Goal: Information Seeking & Learning: Learn about a topic

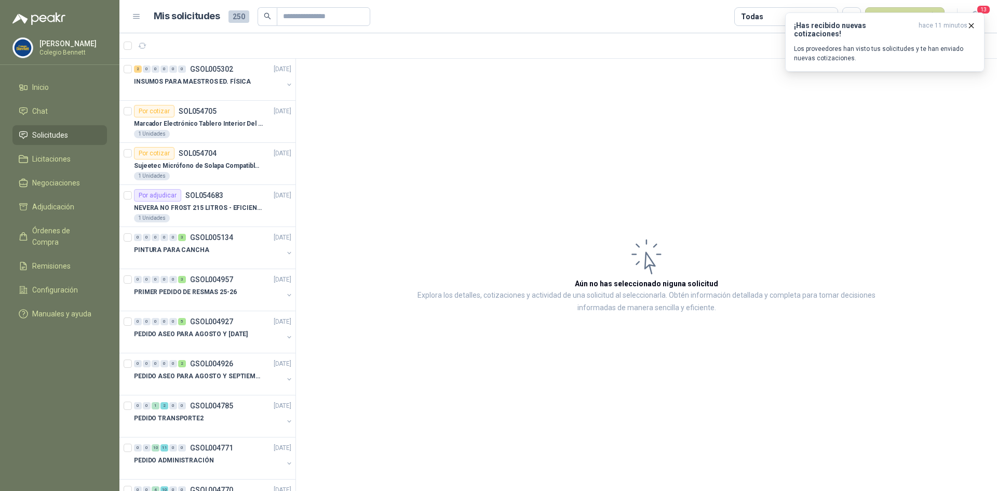
click at [59, 126] on link "Solicitudes" at bounding box center [59, 135] width 94 height 20
click at [210, 115] on div "Por cotizar SOL054705" at bounding box center [175, 111] width 83 height 12
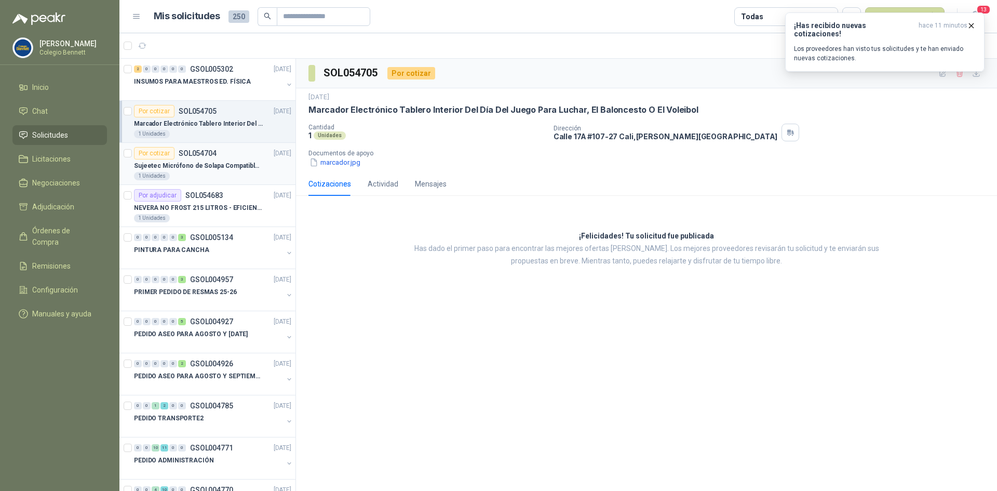
click at [215, 149] on div "Por cotizar SOL054704 [DATE]" at bounding box center [212, 153] width 157 height 12
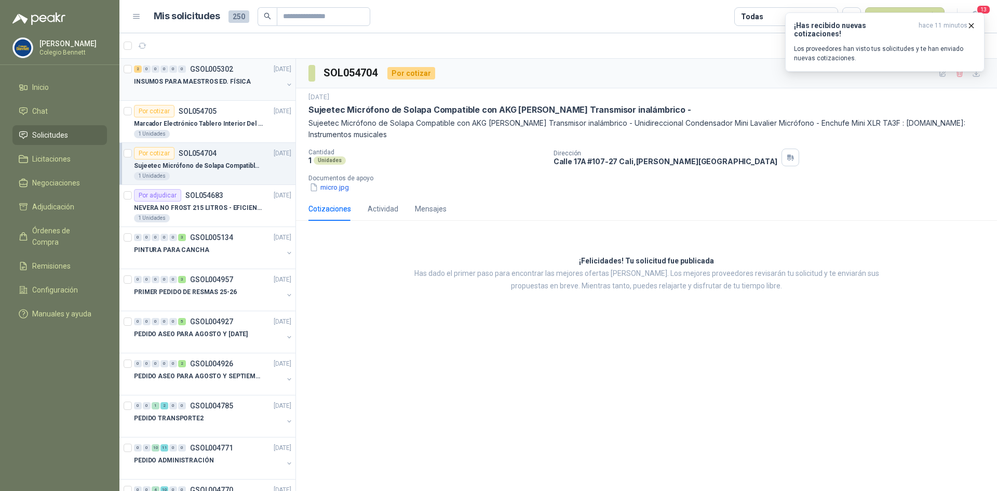
click at [211, 80] on p "INSUMOS PARA MAESTROS ED. FÍSICA" at bounding box center [192, 82] width 117 height 10
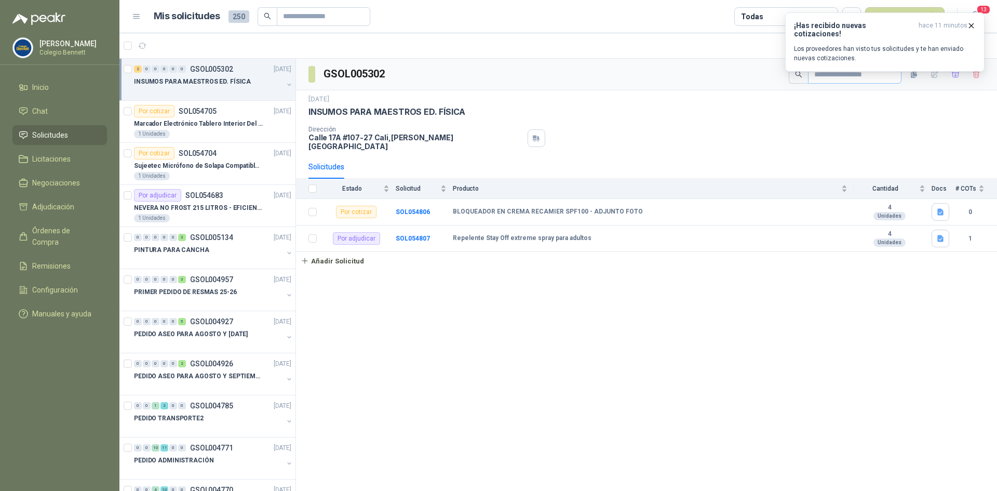
drag, startPoint x: 972, startPoint y: 24, endPoint x: 885, endPoint y: 75, distance: 101.4
click at [972, 24] on icon "button" at bounding box center [971, 25] width 9 height 9
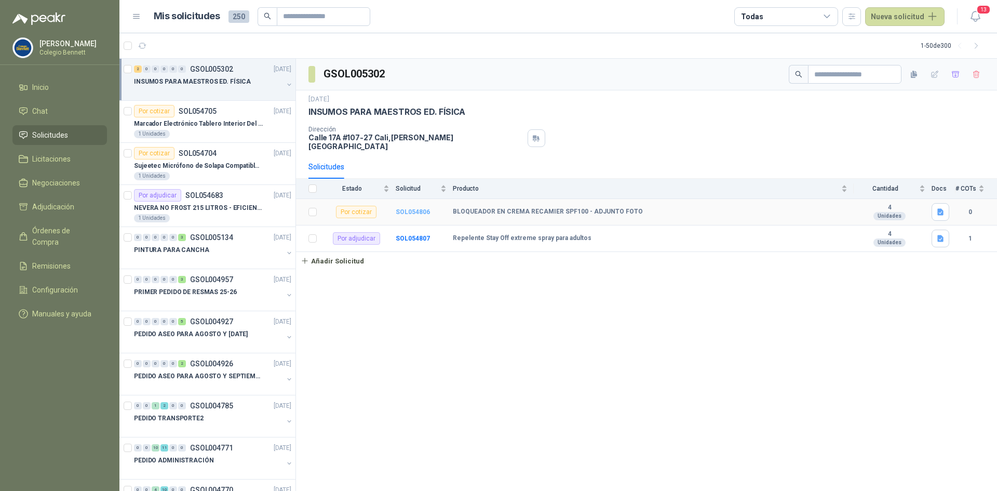
click at [406, 208] on b "SOL054806" at bounding box center [413, 211] width 34 height 7
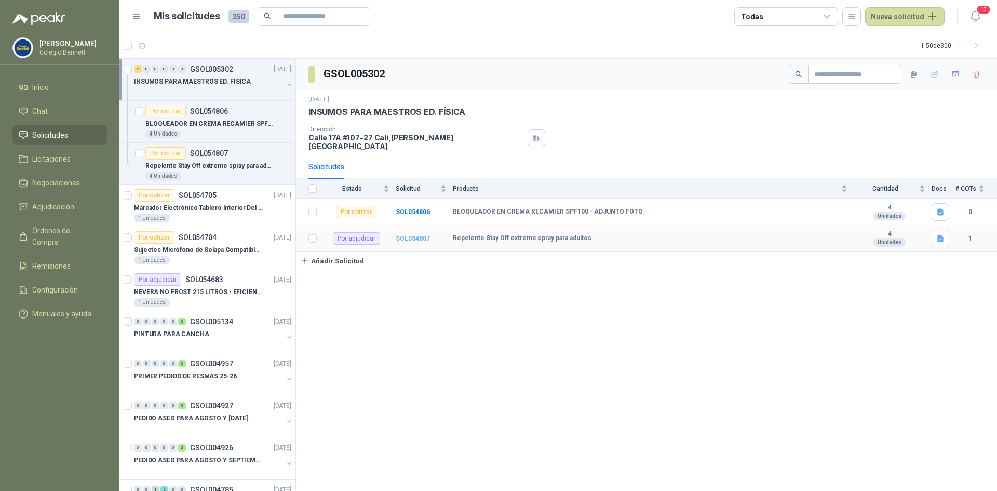
click at [404, 235] on b "SOL054807" at bounding box center [413, 238] width 34 height 7
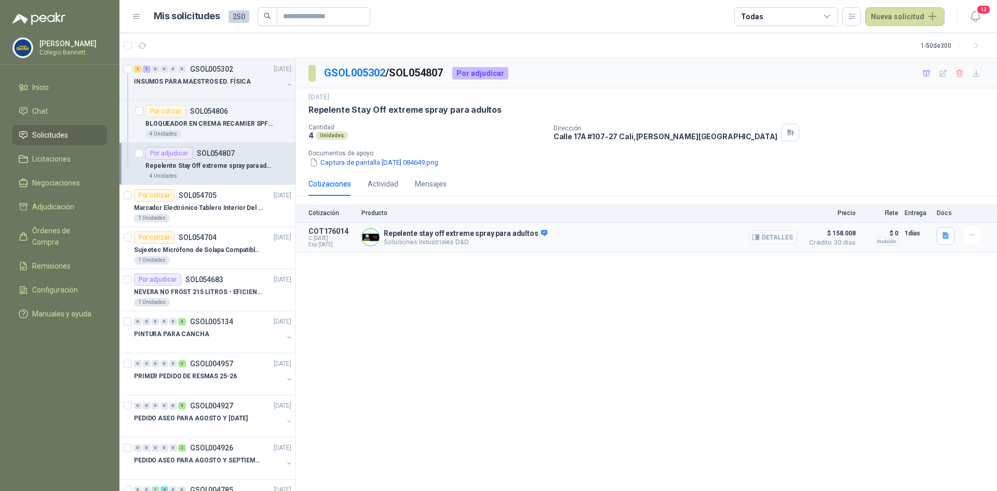
click at [783, 234] on button "Detalles" at bounding box center [773, 237] width 49 height 14
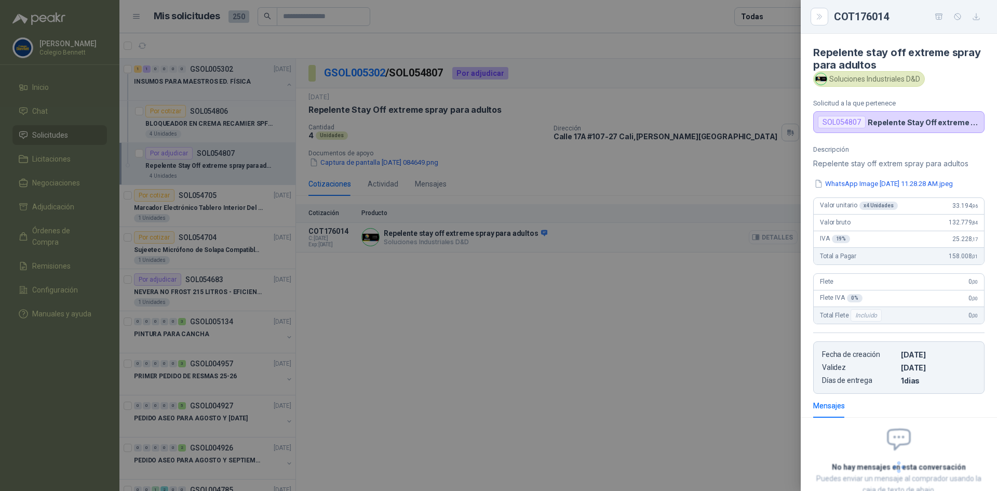
scroll to position [78, 0]
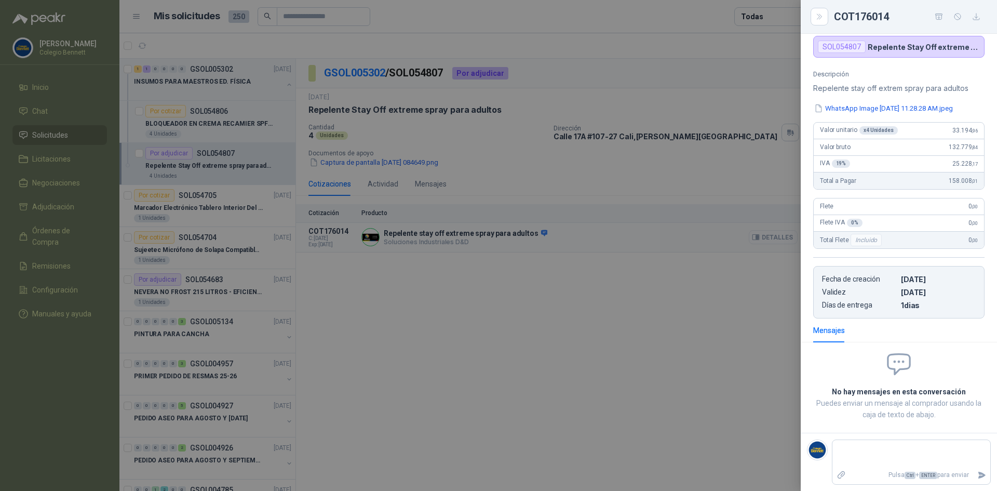
click at [783, 234] on div at bounding box center [498, 245] width 997 height 491
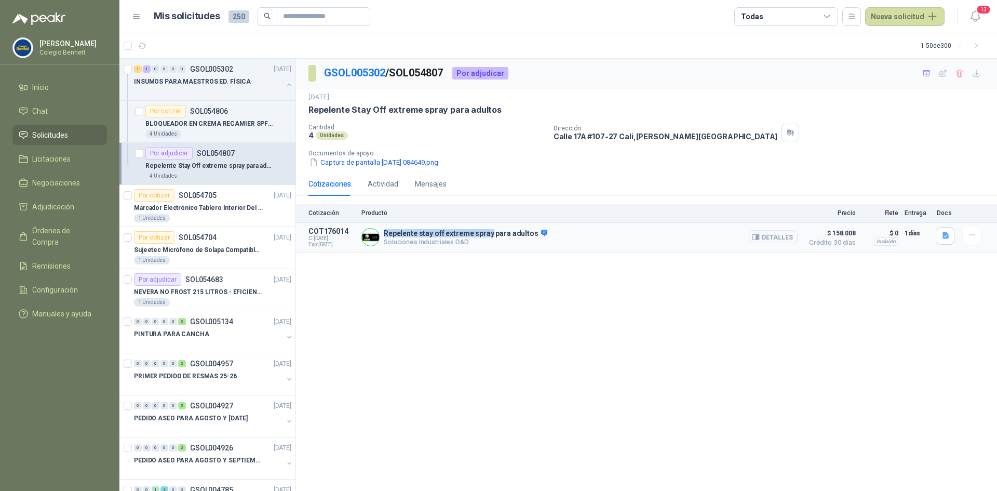
drag, startPoint x: 384, startPoint y: 230, endPoint x: 487, endPoint y: 231, distance: 103.8
click at [487, 231] on p "Repelente stay off extreme spray para adultos" at bounding box center [466, 233] width 164 height 9
copy p "Repelente stay off extreme spray"
click at [212, 117] on div "Por cotizar SOL054806" at bounding box center [186, 111] width 83 height 12
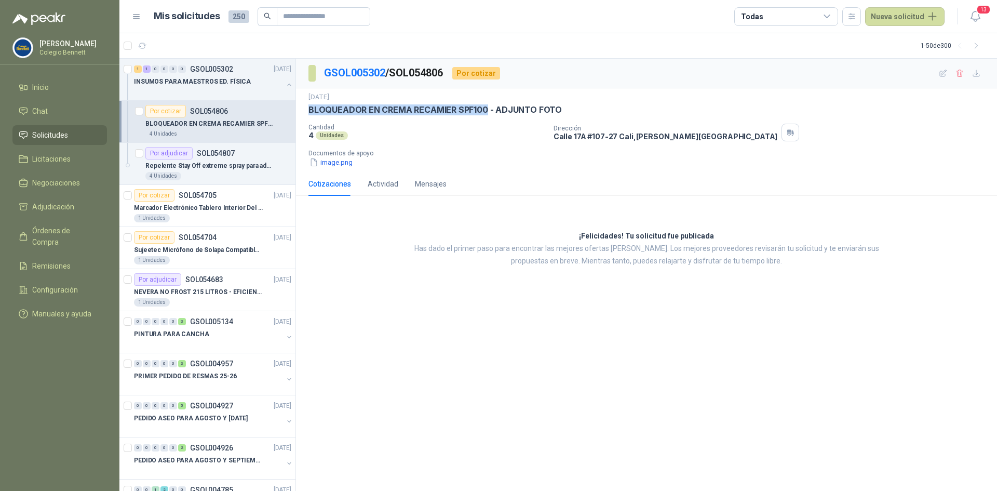
drag, startPoint x: 309, startPoint y: 106, endPoint x: 485, endPoint y: 110, distance: 176.0
click at [485, 110] on p "BLOQUEADOR EN CREMA RECAMIER SPF100 - ADJUNTO FOTO" at bounding box center [434, 109] width 253 height 11
copy p "BLOQUEADOR EN CREMA RECAMIER SPF100"
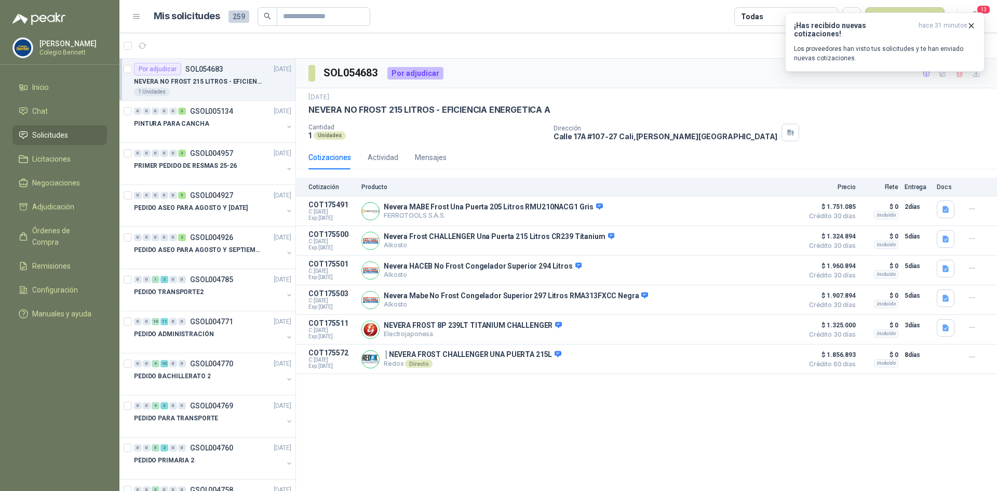
click at [40, 138] on span "Solicitudes" at bounding box center [50, 134] width 36 height 11
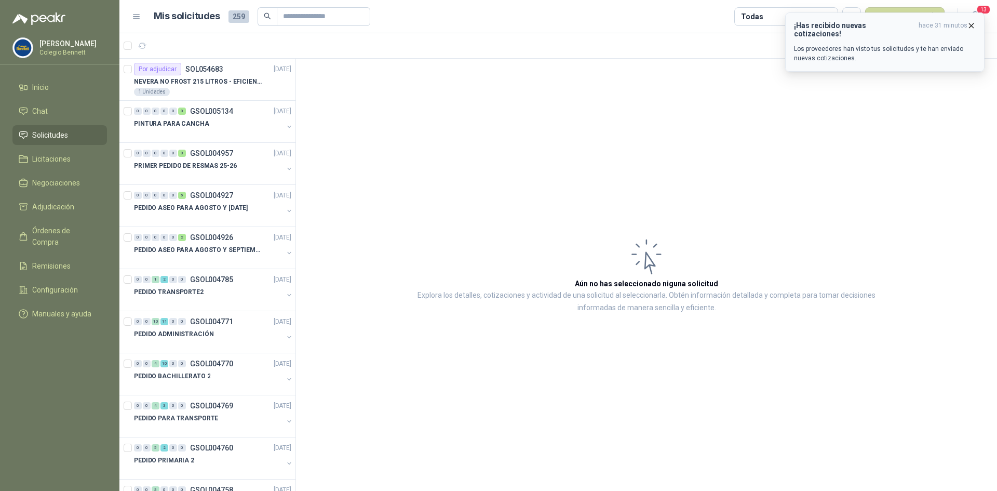
click at [885, 47] on p "Los proveedores han visto tus solicitudes y te han enviado nuevas cotizaciones." at bounding box center [885, 53] width 182 height 19
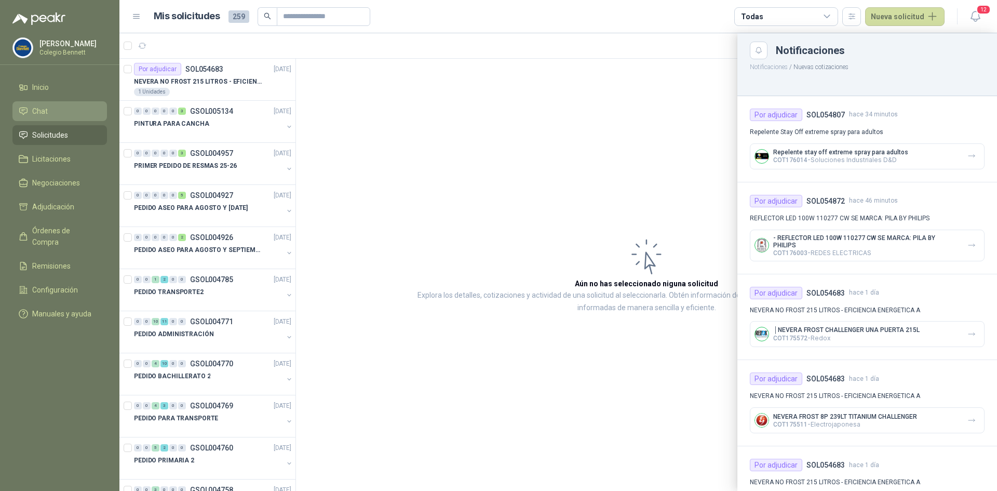
click at [55, 101] on link "Chat" at bounding box center [59, 111] width 94 height 20
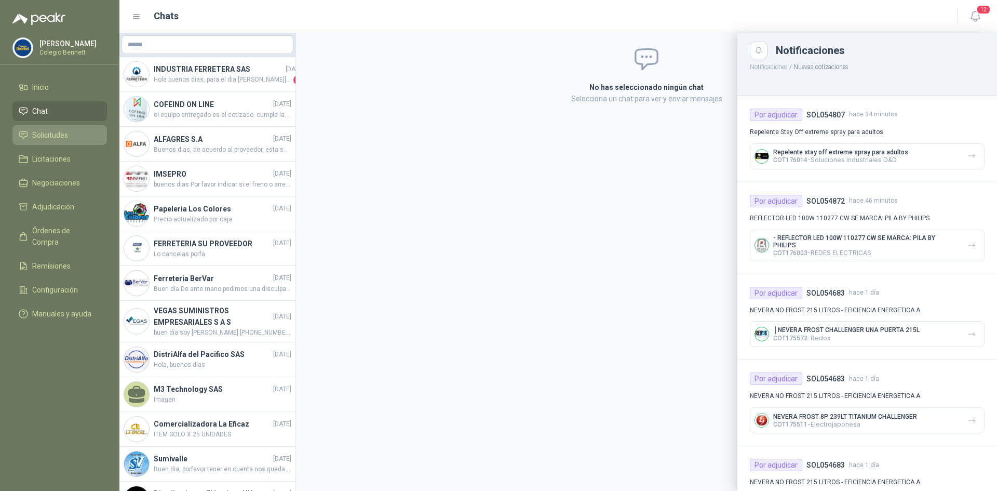
click at [60, 134] on span "Solicitudes" at bounding box center [50, 134] width 36 height 11
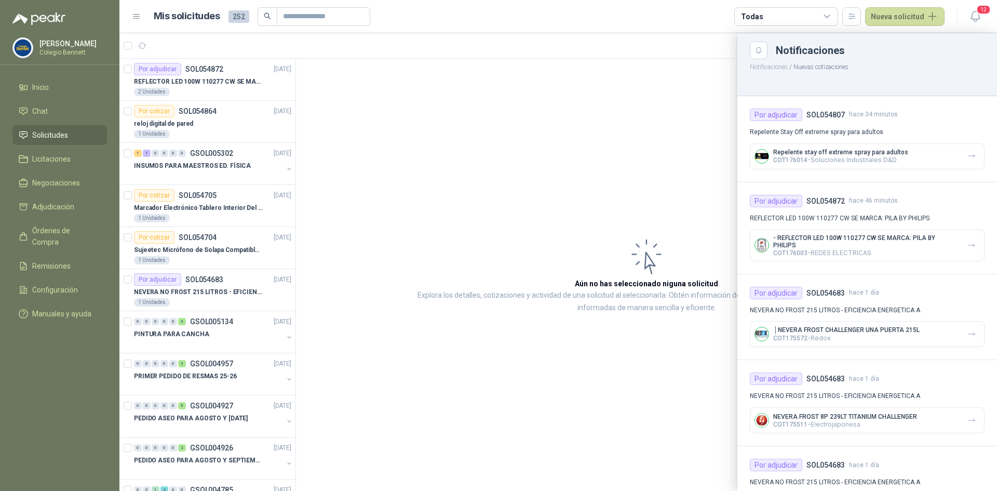
click at [216, 88] on div at bounding box center [557, 261] width 877 height 457
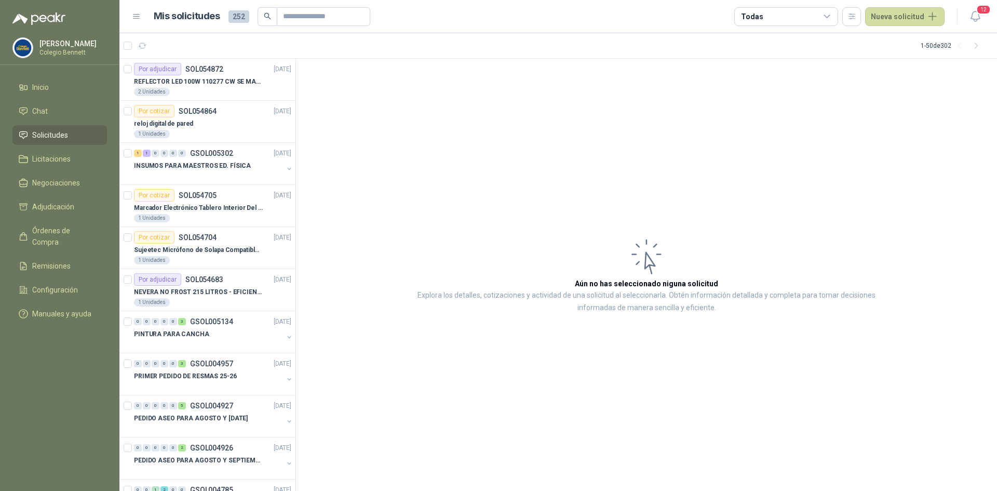
click at [216, 87] on div "REFLECTOR LED 100W 110277 CW SE MARCA: PILA BY PHILIPS" at bounding box center [212, 81] width 157 height 12
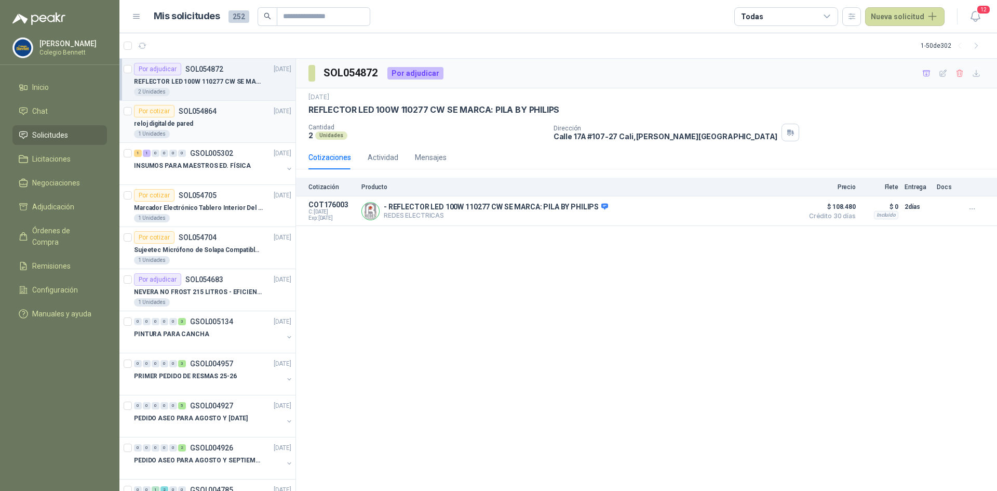
click at [213, 110] on p "SOL054864" at bounding box center [198, 110] width 38 height 7
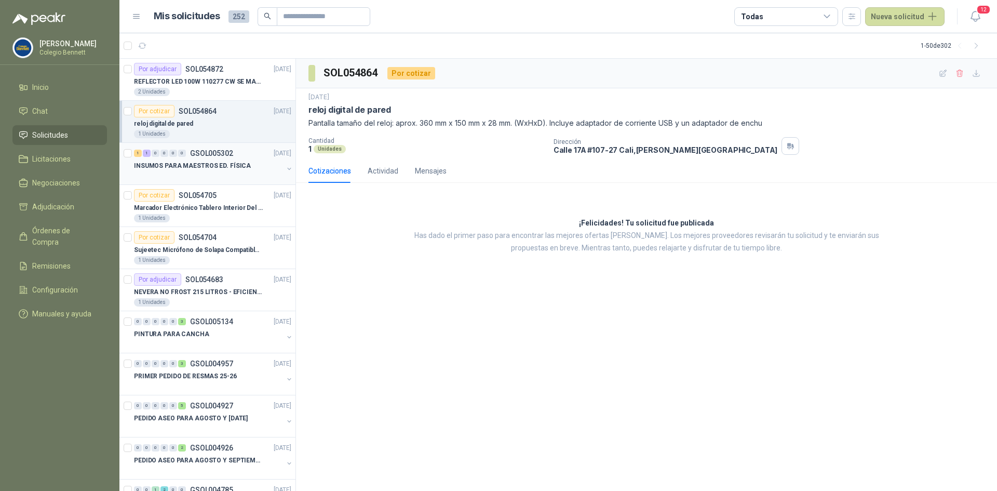
click at [204, 166] on p "INSUMOS PARA MAESTROS ED. FÍSICA" at bounding box center [192, 166] width 117 height 10
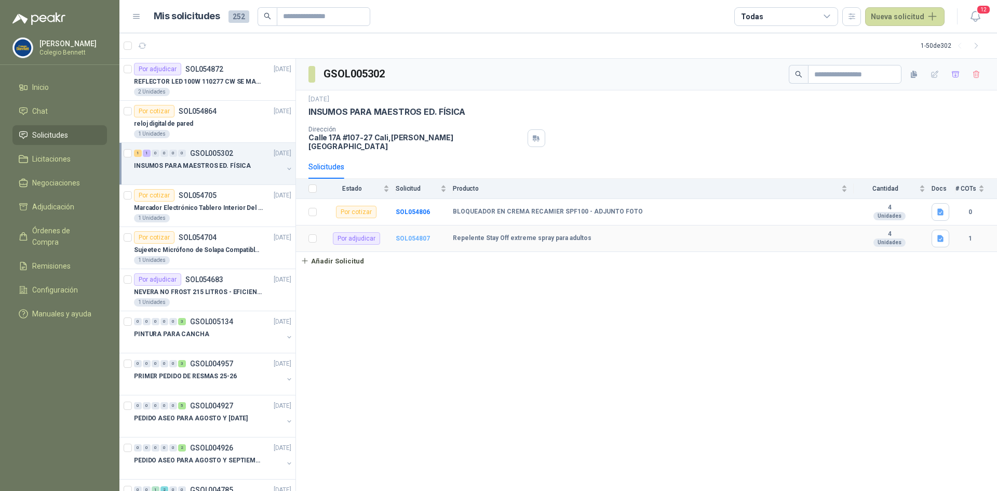
click at [413, 235] on b "SOL054807" at bounding box center [413, 238] width 34 height 7
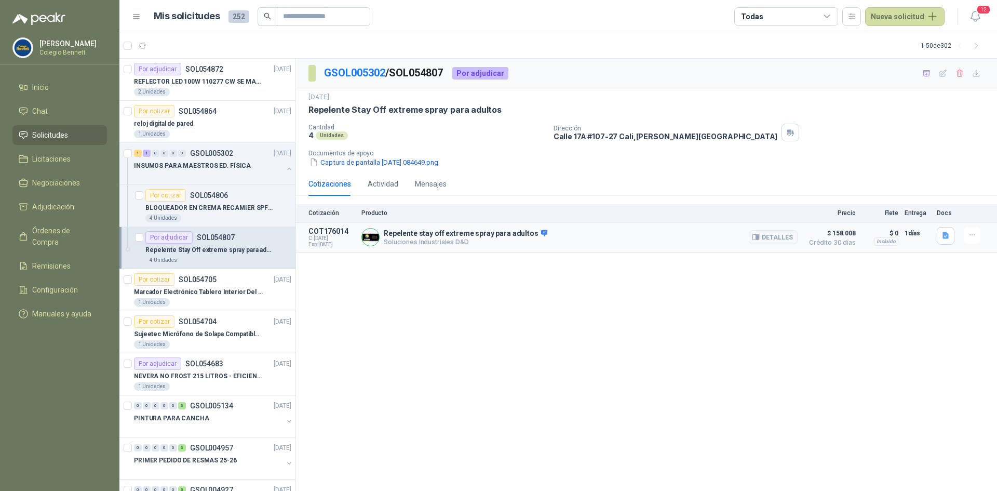
click at [887, 240] on div "Incluido" at bounding box center [886, 241] width 24 height 8
click at [673, 243] on div "Repelente stay off extreme spray para adultos Soluciones Industriales D&D Detal…" at bounding box center [579, 237] width 436 height 21
click at [827, 233] on span "$ 158.008" at bounding box center [830, 233] width 52 height 12
click at [752, 235] on button "Detalles" at bounding box center [773, 237] width 49 height 14
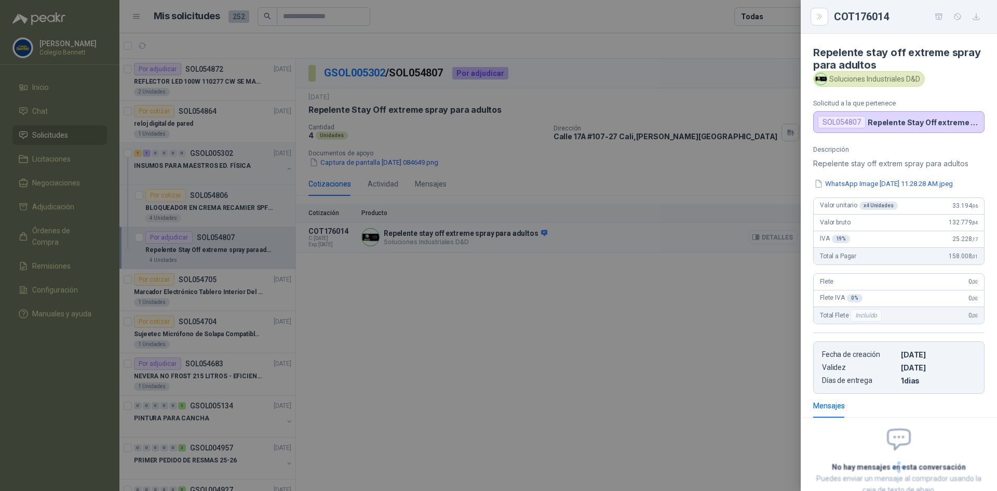
click at [764, 237] on div at bounding box center [498, 245] width 997 height 491
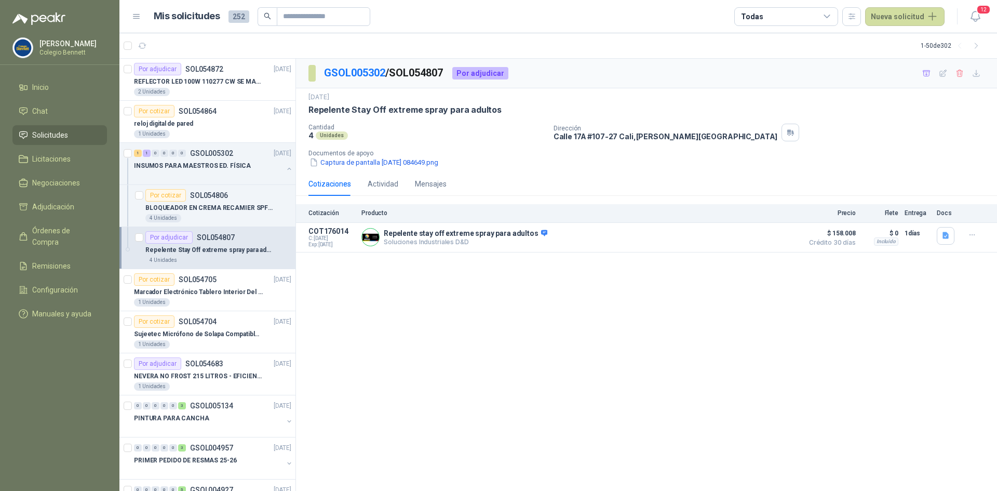
click at [0, 0] on button "Detalles" at bounding box center [0, 0] width 0 height 0
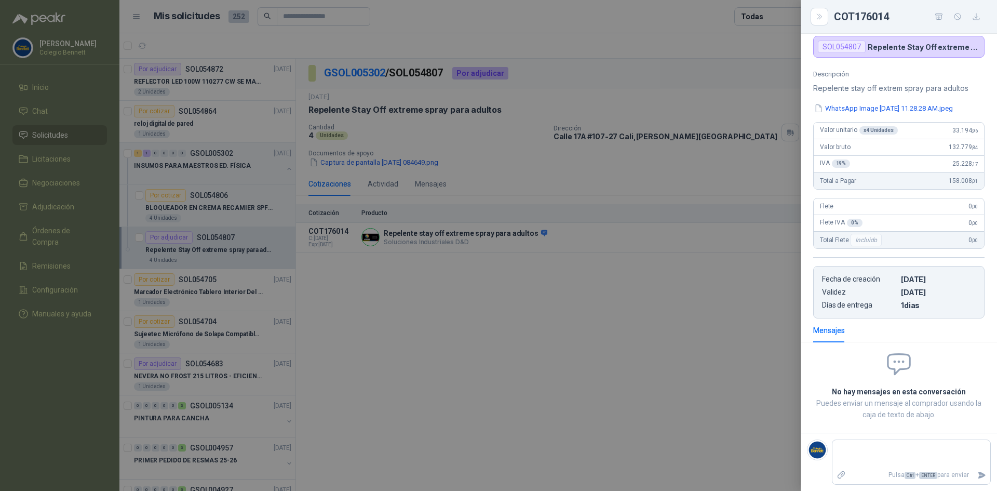
click at [612, 274] on div at bounding box center [498, 245] width 997 height 491
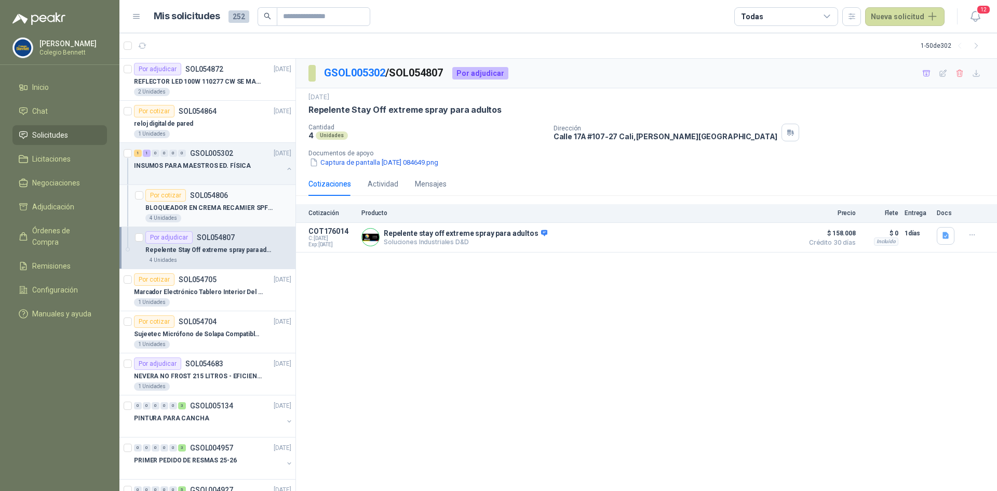
click at [206, 204] on p "BLOQUEADOR EN CREMA RECAMIER SPF100 - ADJUNTO FOTO" at bounding box center [209, 208] width 129 height 10
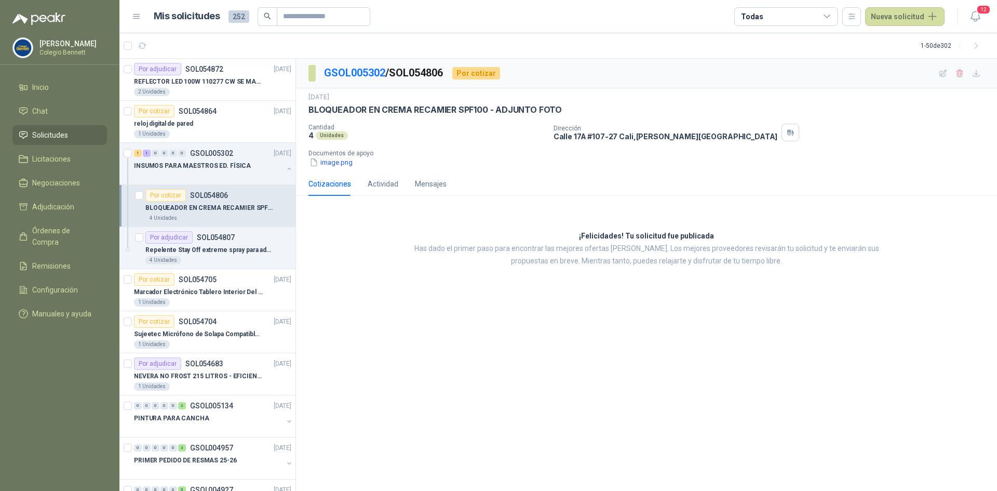
click at [200, 200] on div "Por cotizar SOL054806" at bounding box center [186, 195] width 83 height 12
click at [219, 206] on p "BLOQUEADOR EN CREMA RECAMIER SPF100 - ADJUNTO FOTO" at bounding box center [209, 208] width 129 height 10
click at [285, 165] on button "button" at bounding box center [289, 169] width 8 height 8
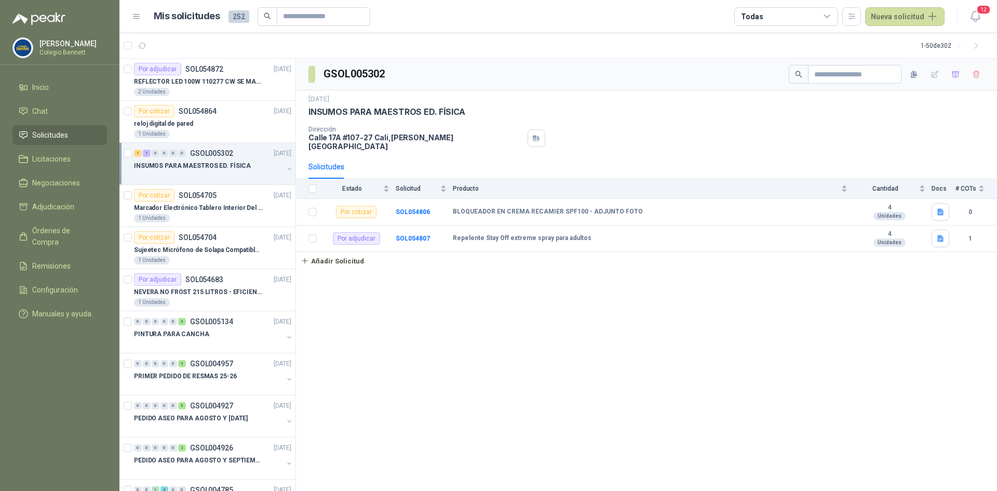
click at [228, 159] on div "INSUMOS PARA MAESTROS ED. FÍSICA" at bounding box center [208, 165] width 149 height 12
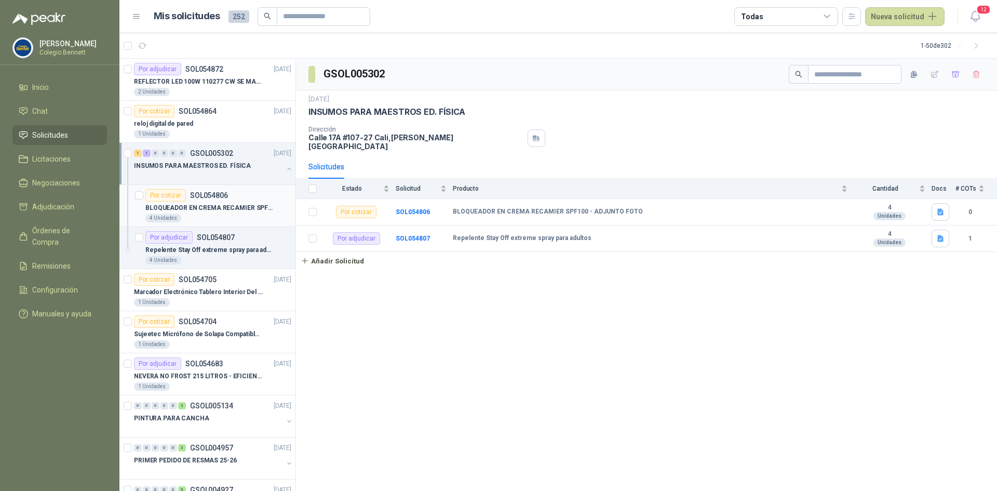
click at [237, 207] on p "BLOQUEADOR EN CREMA RECAMIER SPF100 - ADJUNTO FOTO" at bounding box center [209, 208] width 129 height 10
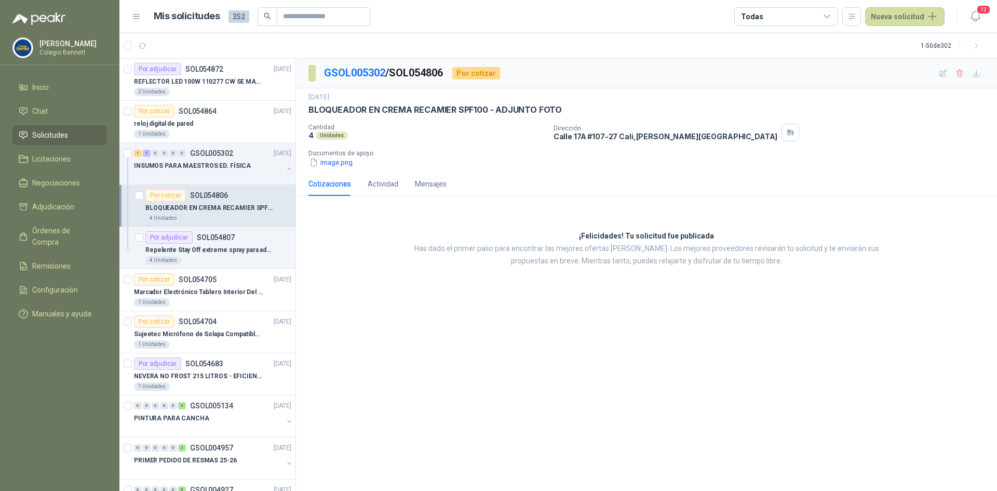
click at [248, 209] on p "BLOQUEADOR EN CREMA RECAMIER SPF100 - ADJUNTO FOTO" at bounding box center [209, 208] width 129 height 10
click at [231, 245] on p "Repelente Stay Off extreme spray para adultos" at bounding box center [209, 250] width 129 height 10
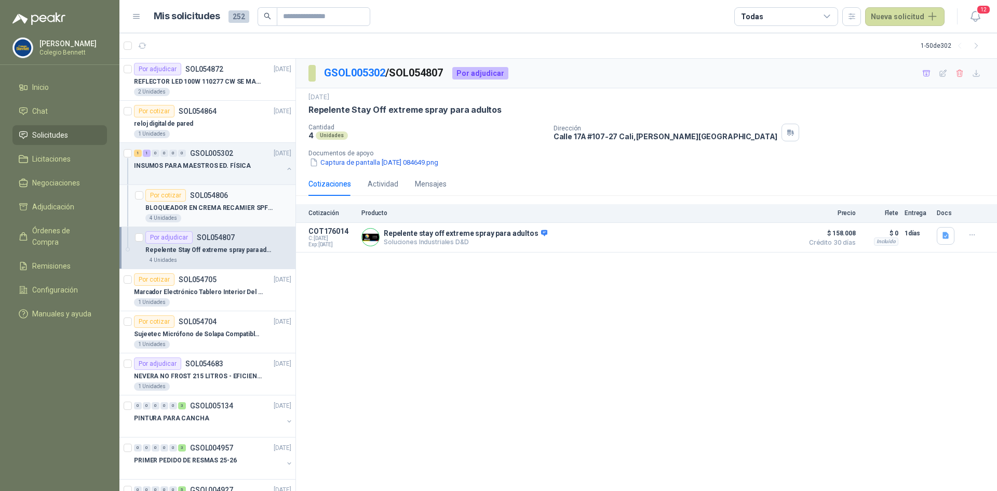
click at [219, 212] on p "BLOQUEADOR EN CREMA RECAMIER SPF100 - ADJUNTO FOTO" at bounding box center [209, 208] width 129 height 10
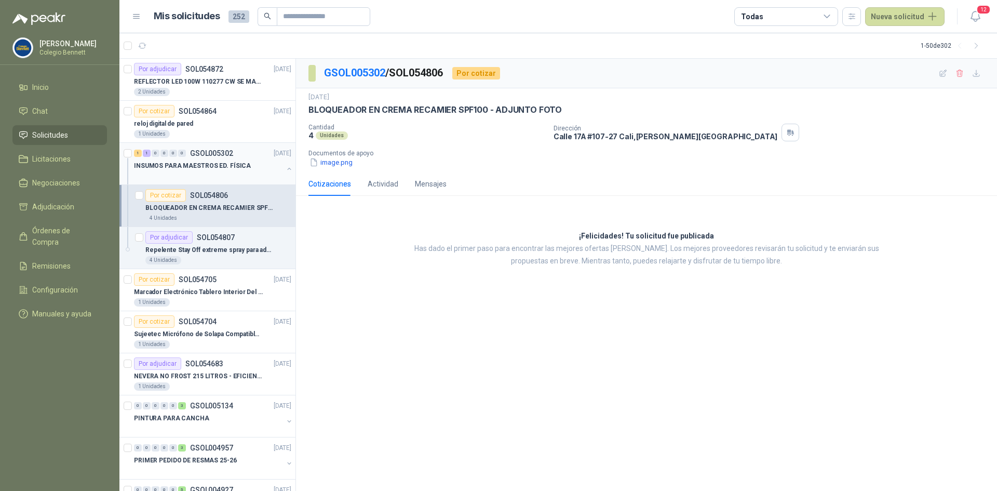
click at [249, 170] on div "INSUMOS PARA MAESTROS ED. FÍSICA" at bounding box center [208, 165] width 149 height 12
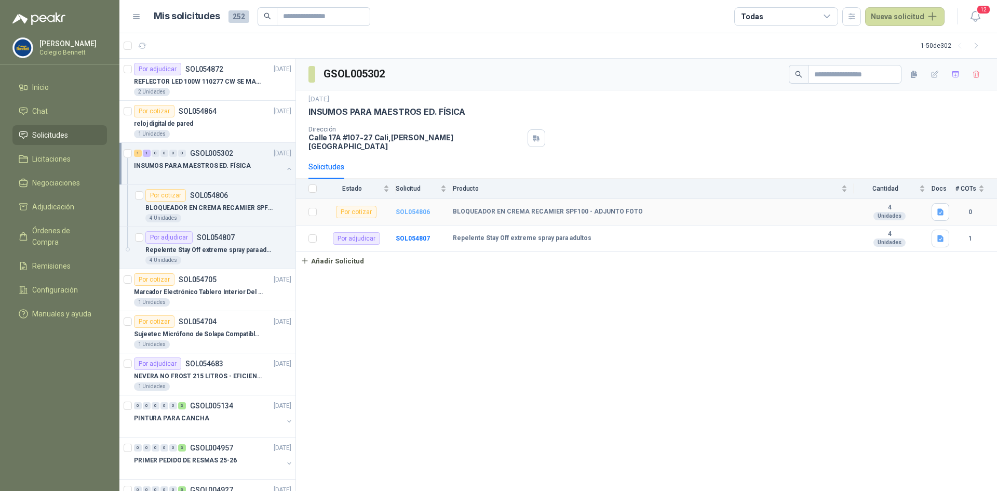
click at [425, 208] on b "SOL054806" at bounding box center [413, 211] width 34 height 7
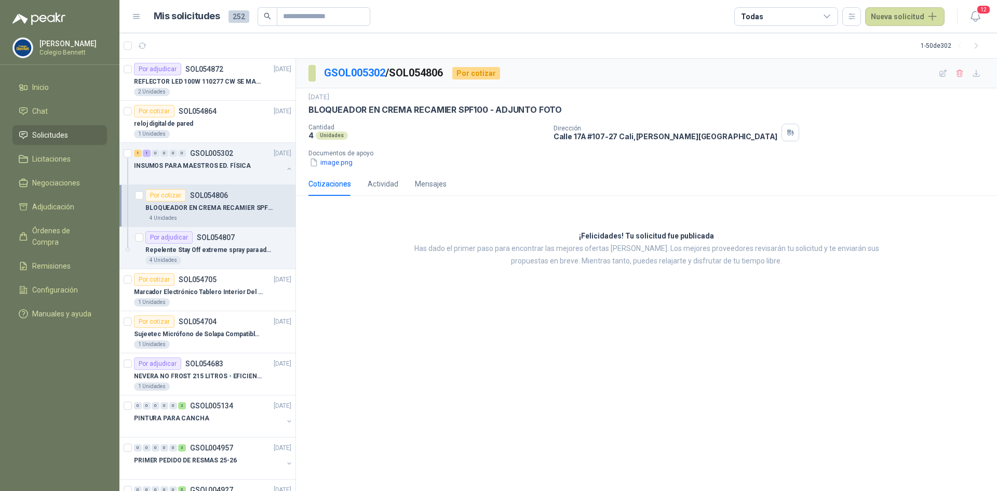
click at [233, 200] on div "Por cotizar SOL054806" at bounding box center [218, 195] width 146 height 12
click at [208, 248] on p "Repelente Stay Off extreme spray para adultos" at bounding box center [209, 250] width 129 height 10
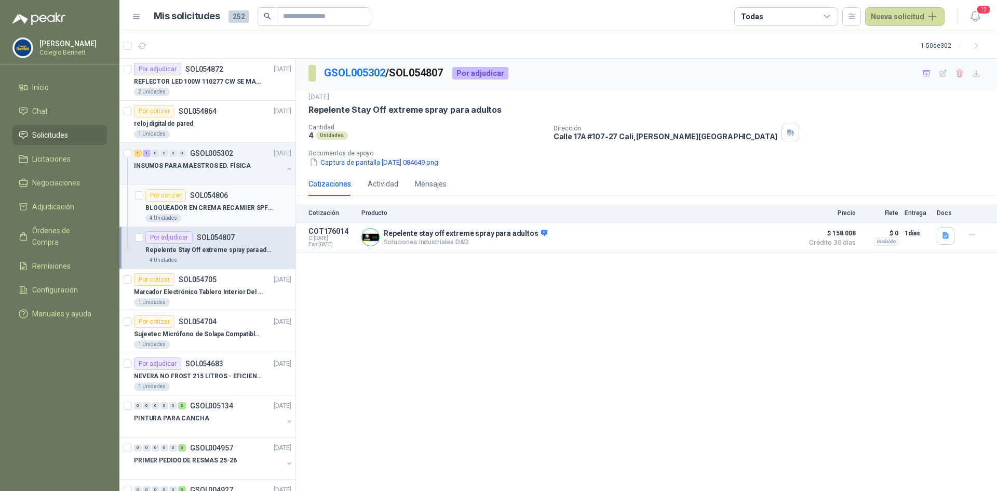
click at [218, 205] on p "BLOQUEADOR EN CREMA RECAMIER SPF100 - ADJUNTO FOTO" at bounding box center [209, 208] width 129 height 10
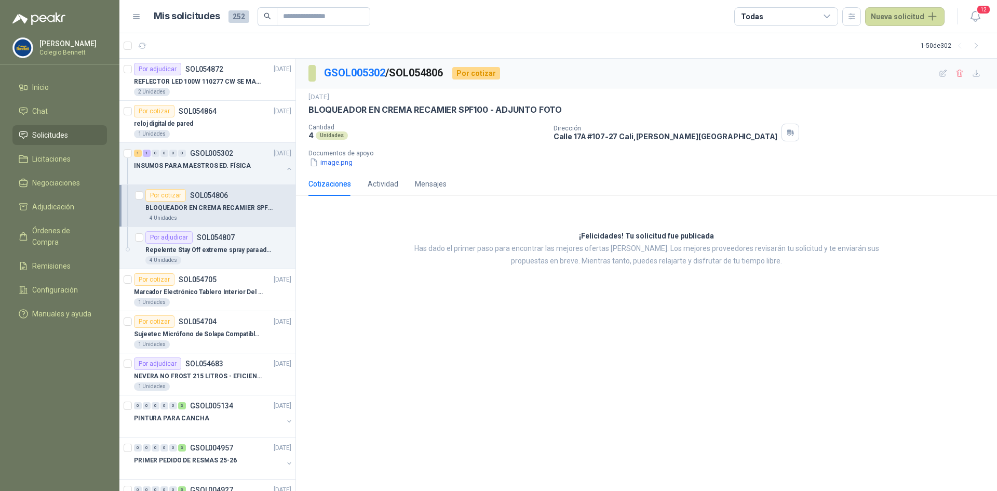
click at [169, 195] on div "Por cotizar" at bounding box center [165, 195] width 40 height 12
click at [191, 167] on p "INSUMOS PARA MAESTROS ED. FÍSICA" at bounding box center [192, 166] width 117 height 10
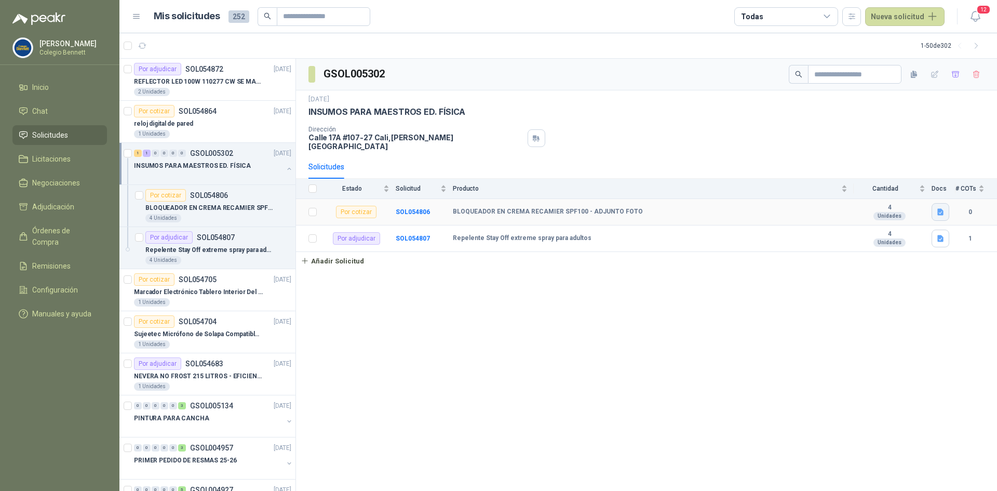
click at [939, 208] on icon "button" at bounding box center [940, 211] width 6 height 7
click at [929, 211] on td "4 Unidades" at bounding box center [892, 212] width 78 height 26
click at [945, 203] on button "button" at bounding box center [940, 212] width 18 height 18
click at [927, 186] on button "image.png" at bounding box center [919, 182] width 45 height 11
